Goal: Task Accomplishment & Management: Manage account settings

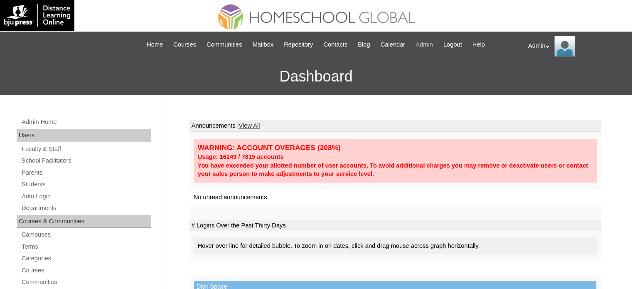
click at [433, 45] on span "Admin" at bounding box center [424, 45] width 17 height 10
click at [33, 184] on link "Students" at bounding box center [86, 184] width 130 height 10
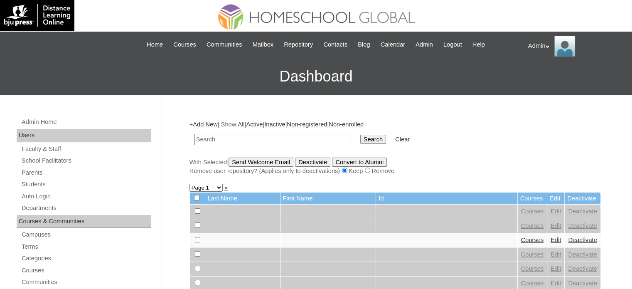
click at [258, 136] on input "text" at bounding box center [272, 139] width 157 height 11
type input "Ronalyn"
click at [360, 135] on input "Search" at bounding box center [373, 139] width 26 height 9
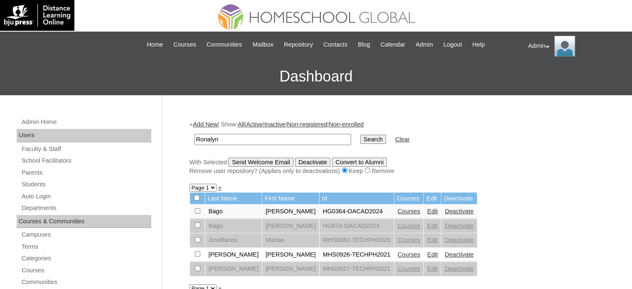
click at [427, 211] on link "Edit" at bounding box center [432, 211] width 10 height 7
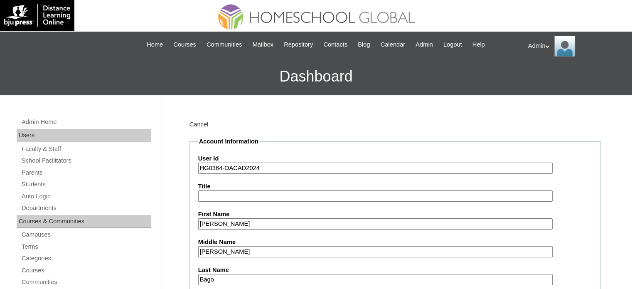
click at [259, 167] on input "HG0364-OACAD2024" at bounding box center [375, 167] width 354 height 11
click at [270, 169] on input "HG0364-OACAD2024" at bounding box center [375, 167] width 354 height 11
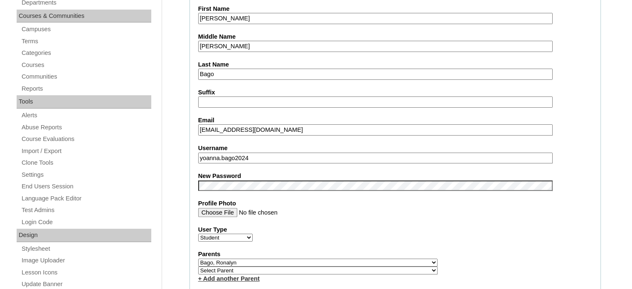
scroll to position [206, 0]
type input "HG0364-OACAD2025"
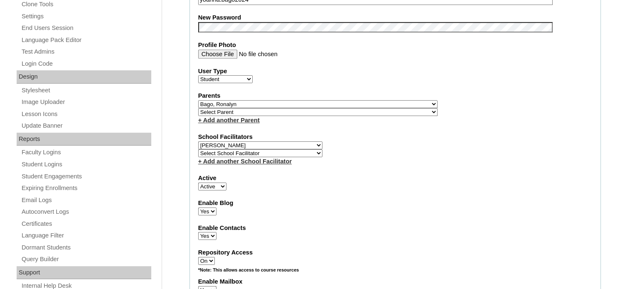
scroll to position [364, 0]
click at [402, 255] on div "Repository Access On Off" at bounding box center [395, 256] width 394 height 17
click at [289, 141] on select "Select School Facilitator Norman Añain Ruffa Abadijas Mary Abella Gloryfe Abion…" at bounding box center [260, 145] width 124 height 8
select select "29219"
click at [289, 141] on select "Select School Facilitator Norman Añain Ruffa Abadijas Mary Abella Gloryfe Abion…" at bounding box center [260, 145] width 124 height 8
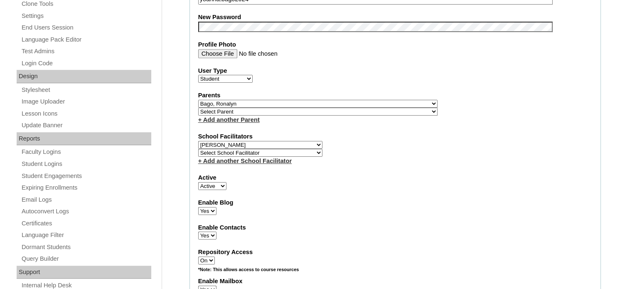
select select
click at [198, 141] on select "Select School Facilitator Norman Añain Ruffa Abadijas Mary Abella Gloryfe Abion…" at bounding box center [260, 145] width 124 height 8
click at [337, 100] on select "Select Parent , , , , , , , , , , , , , , , , , , , , , , , , , , , , , , , , ,…" at bounding box center [317, 104] width 239 height 8
click at [316, 100] on select "Select Parent , , , , , , , , , , , , , , , , , , , , , , , , , , , , , , , , ,…" at bounding box center [317, 104] width 239 height 8
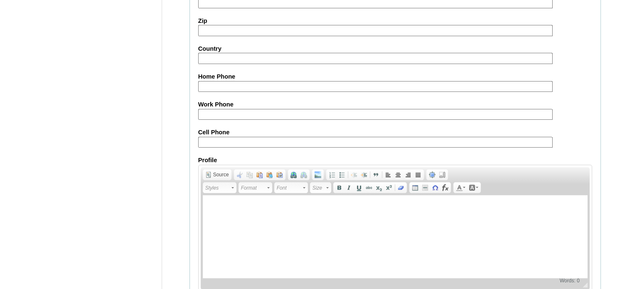
scroll to position [976, 0]
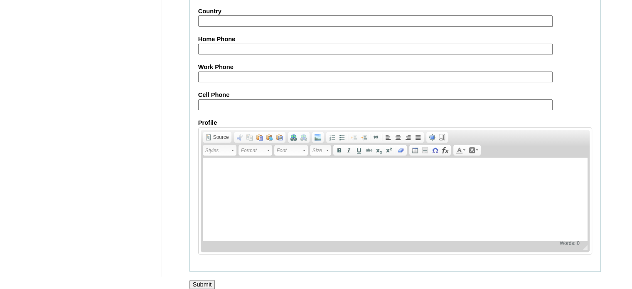
click at [206, 280] on input "Submit" at bounding box center [202, 284] width 26 height 9
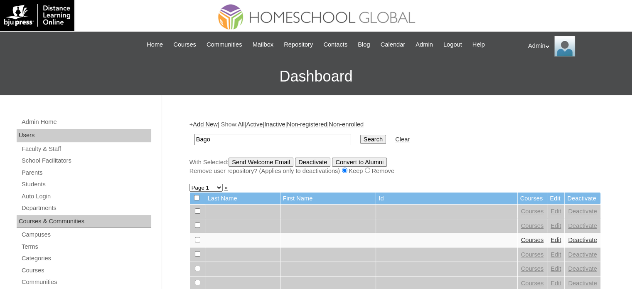
type input "Bago"
click at [360, 143] on input "Search" at bounding box center [373, 139] width 26 height 9
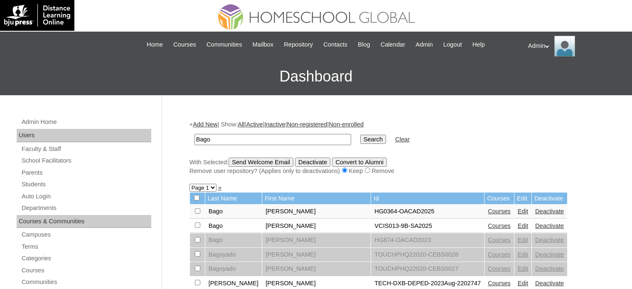
scroll to position [45, 0]
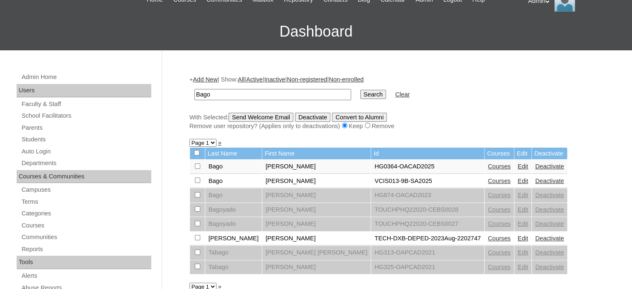
click at [518, 182] on link "Edit" at bounding box center [523, 180] width 10 height 7
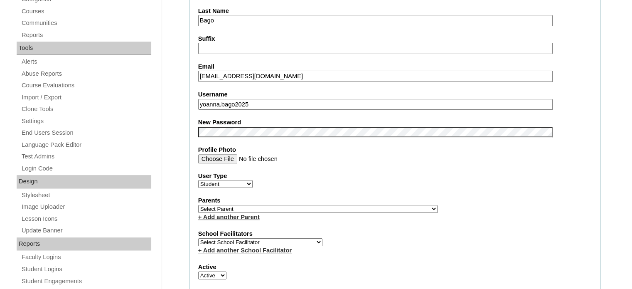
scroll to position [258, 0]
click at [326, 206] on select "Select Parent , , , , , , , , , , , , , , , , , , , , , , , , , , , , , , , , ,…" at bounding box center [317, 209] width 239 height 8
select select "42866"
click at [198, 205] on select "Select Parent , , , , , , , , , , , , , , , , , , , , , , , , , , , , , , , , ,…" at bounding box center [317, 209] width 239 height 8
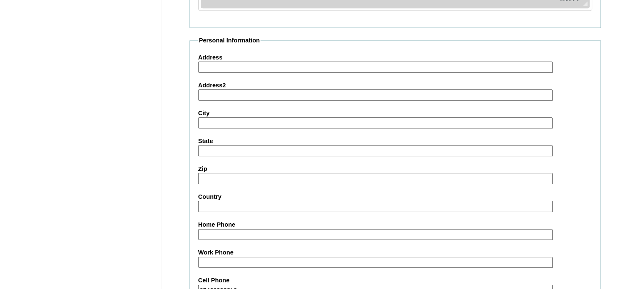
scroll to position [961, 0]
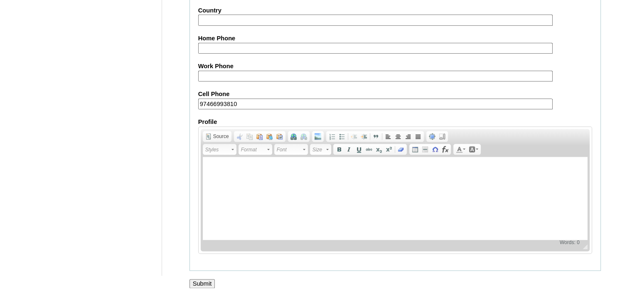
click at [203, 279] on input "Submit" at bounding box center [202, 283] width 26 height 9
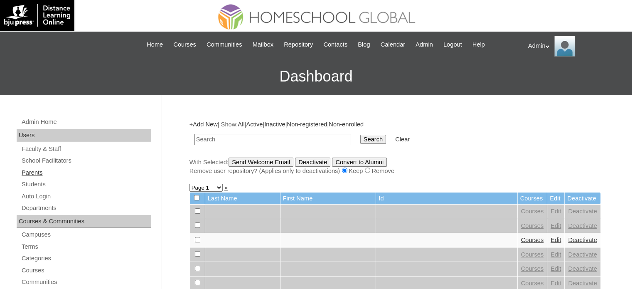
click at [33, 170] on link "Parents" at bounding box center [86, 172] width 130 height 10
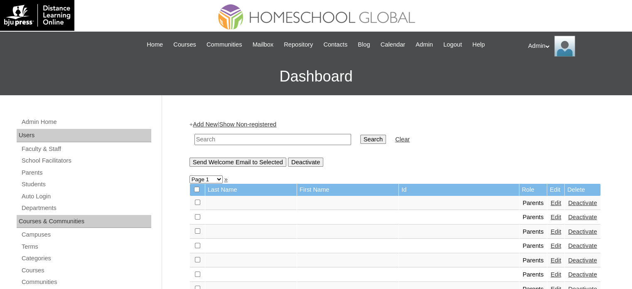
click at [226, 139] on input "text" at bounding box center [272, 139] width 157 height 11
type input "Bago"
click at [360, 141] on input "Search" at bounding box center [373, 139] width 26 height 9
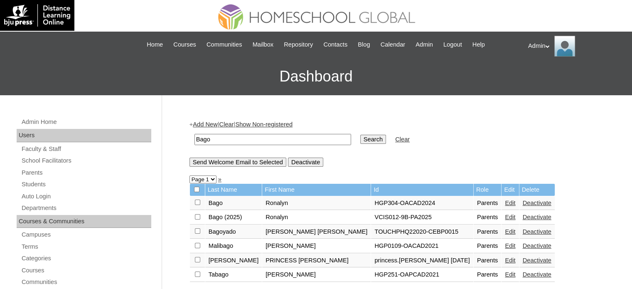
click at [505, 216] on link "Edit" at bounding box center [510, 217] width 10 height 7
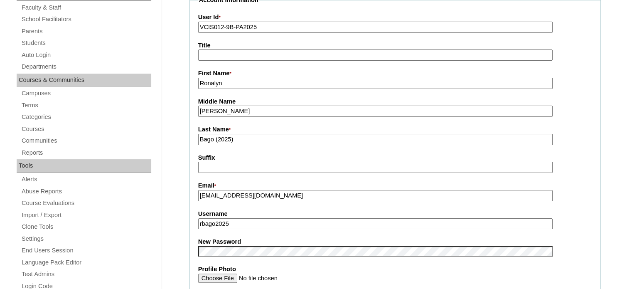
scroll to position [198, 0]
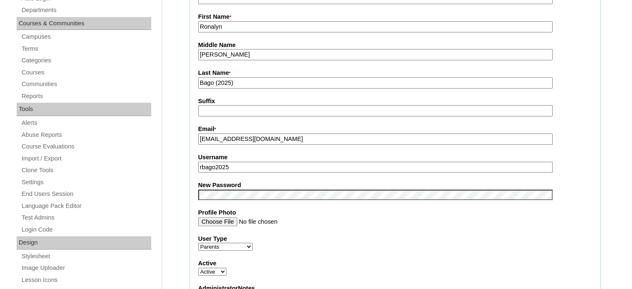
drag, startPoint x: 260, startPoint y: 166, endPoint x: 188, endPoint y: 172, distance: 72.1
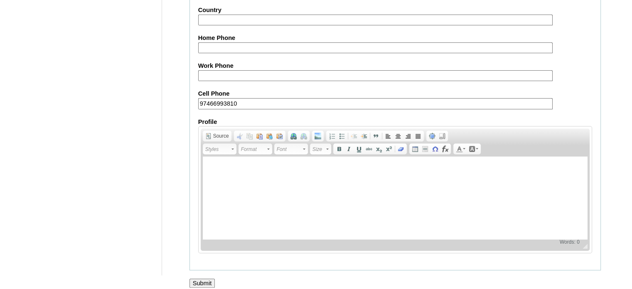
scroll to position [795, 0]
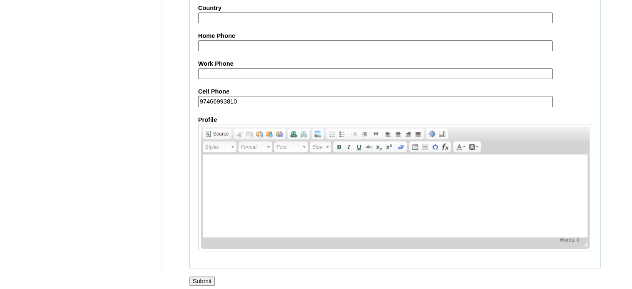
click at [198, 276] on input "Submit" at bounding box center [202, 280] width 26 height 9
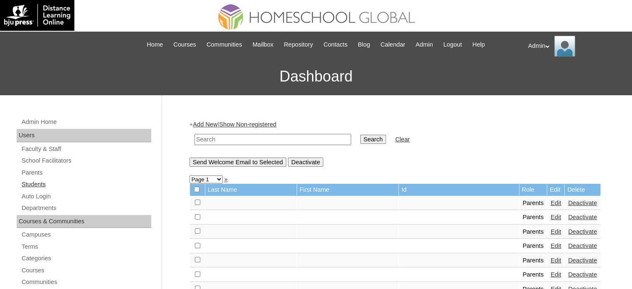
click at [30, 184] on link "Students" at bounding box center [86, 184] width 130 height 10
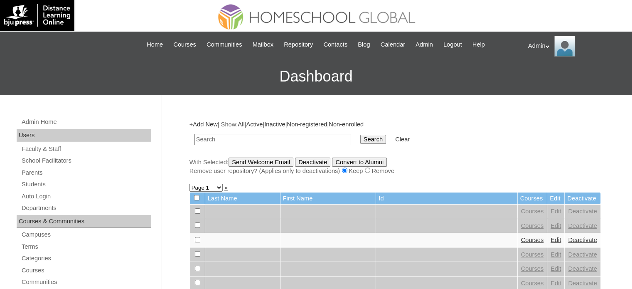
click at [225, 143] on input "text" at bounding box center [272, 139] width 157 height 11
type input "Bago"
click at [360, 139] on input "Search" at bounding box center [373, 139] width 26 height 9
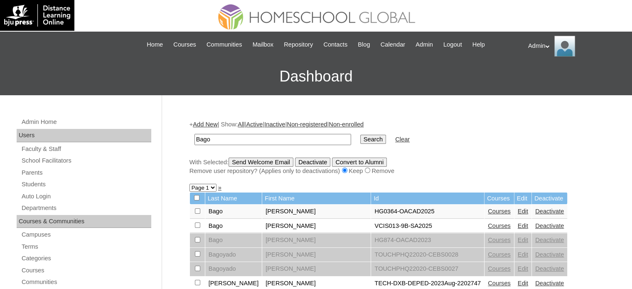
click at [518, 212] on link "Edit" at bounding box center [523, 211] width 10 height 7
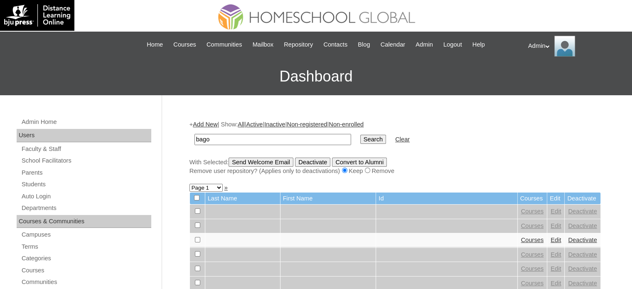
type input "bago"
click at [356, 133] on td "Search" at bounding box center [373, 140] width 34 height 20
click at [360, 139] on input "Search" at bounding box center [373, 139] width 26 height 9
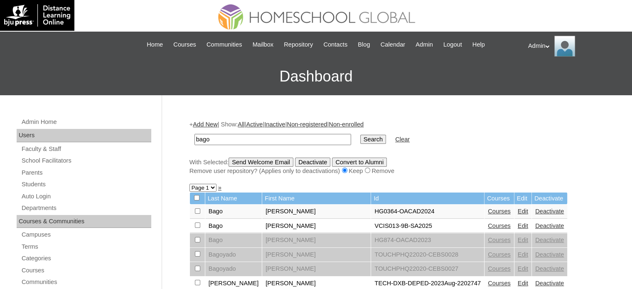
click at [488, 224] on link "Courses" at bounding box center [499, 225] width 23 height 7
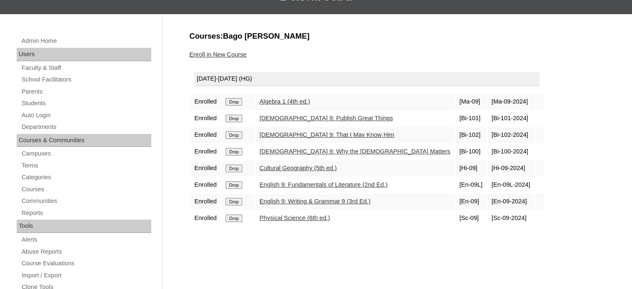
scroll to position [81, 0]
click at [28, 93] on link "Parents" at bounding box center [86, 91] width 130 height 10
